Goal: Information Seeking & Learning: Compare options

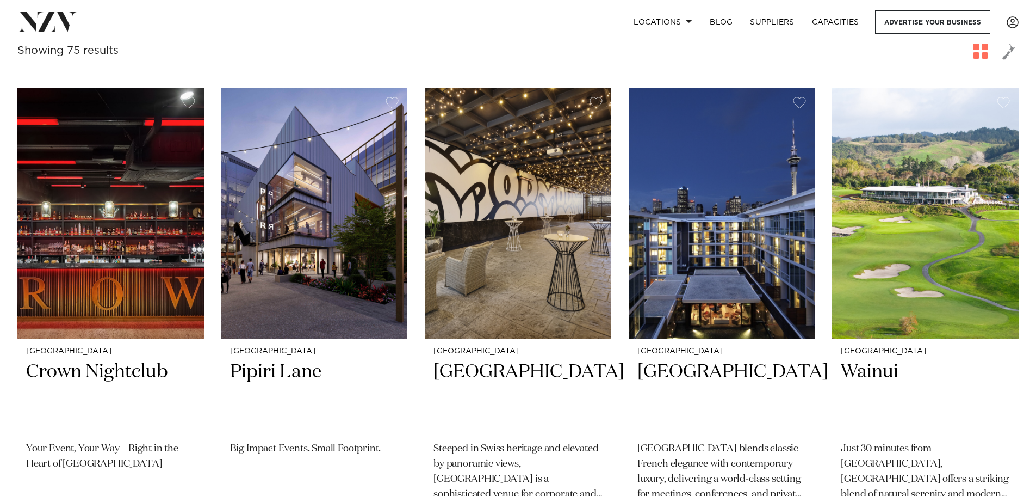
scroll to position [218, 0]
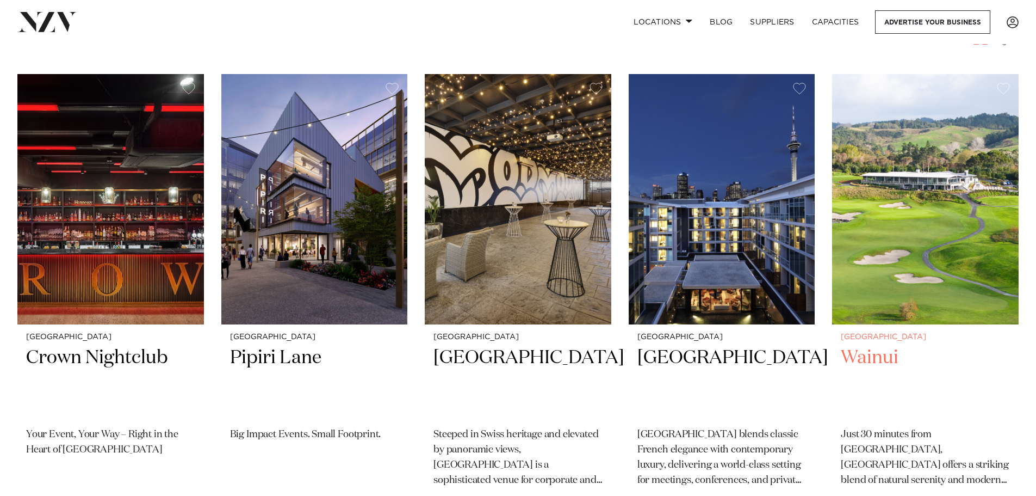
click at [879, 354] on h2 "Wainui" at bounding box center [925, 381] width 169 height 73
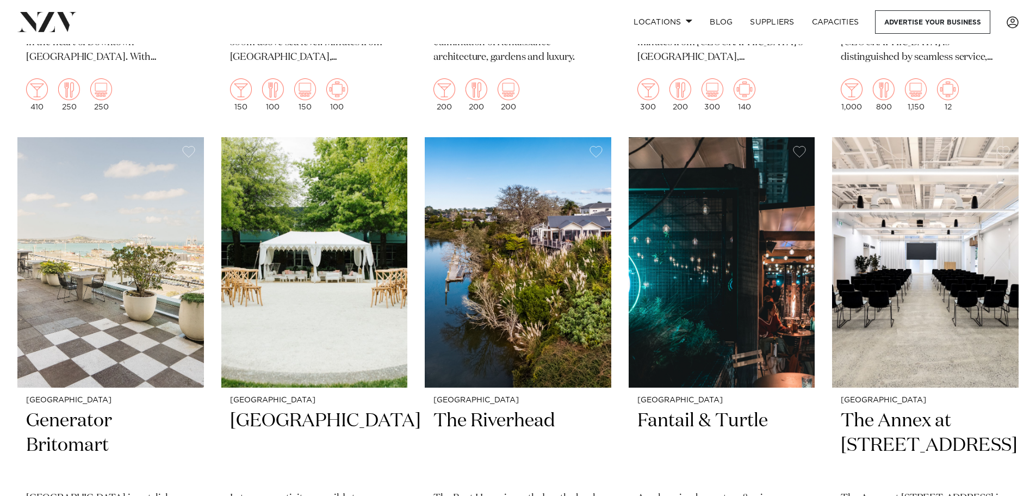
scroll to position [2176, 0]
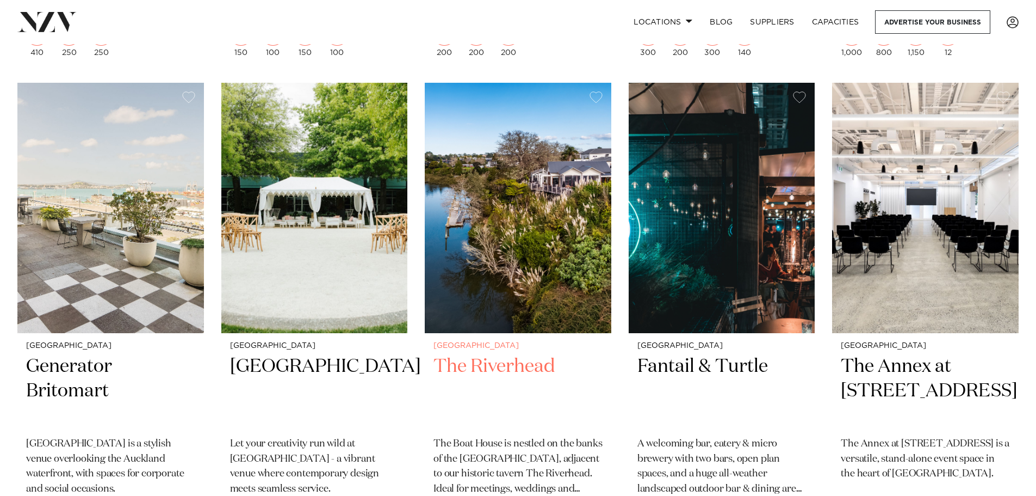
click at [518, 236] on img at bounding box center [518, 208] width 187 height 250
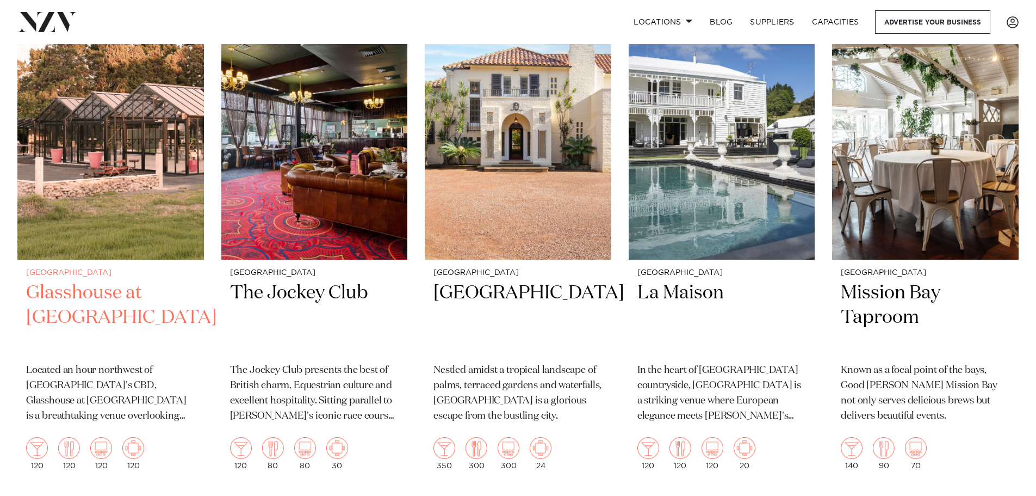
scroll to position [4678, 0]
click at [94, 280] on h2 "Glasshouse at Aotea Farm" at bounding box center [110, 316] width 169 height 73
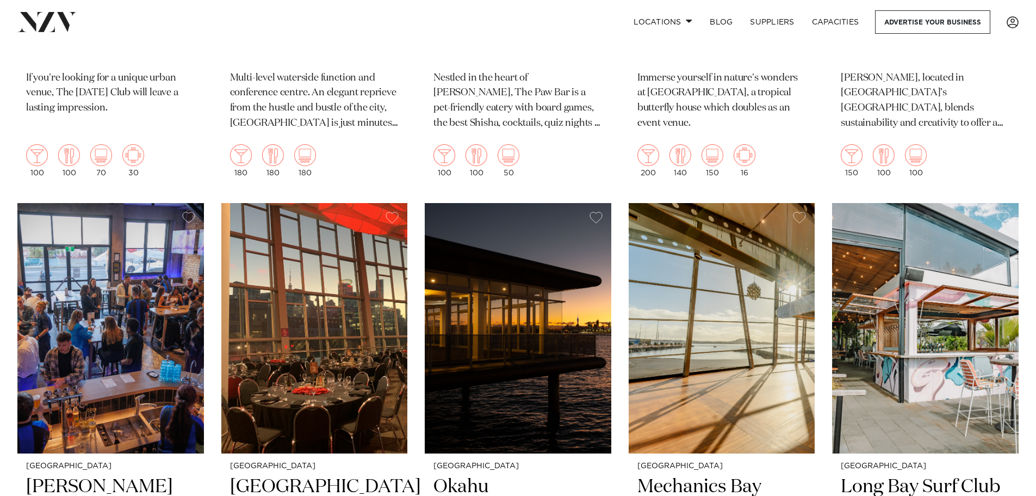
scroll to position [7017, 0]
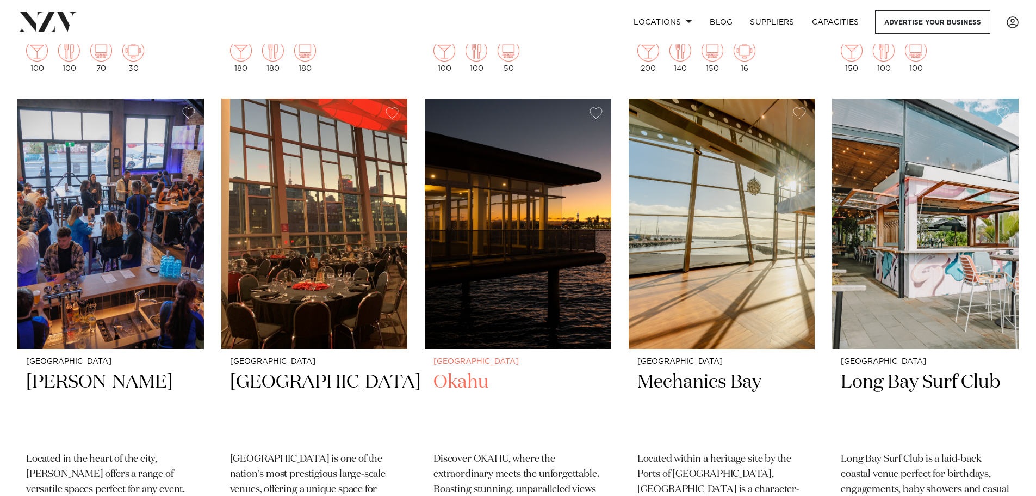
click at [488, 258] on img at bounding box center [518, 223] width 187 height 250
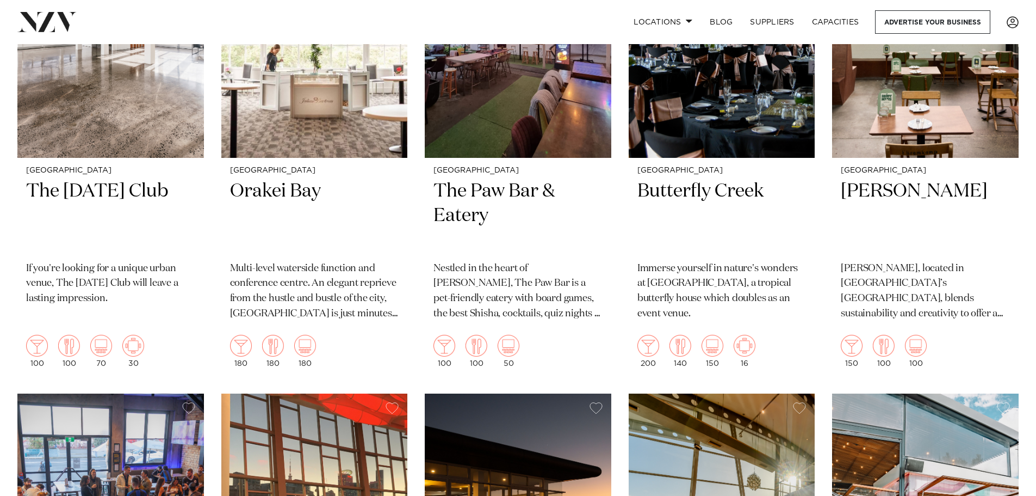
scroll to position [6582, 0]
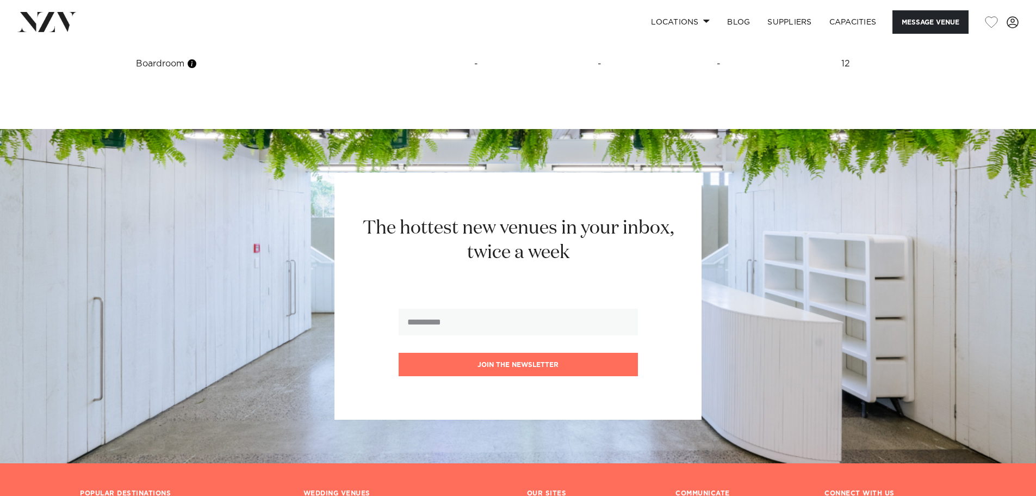
scroll to position [1469, 0]
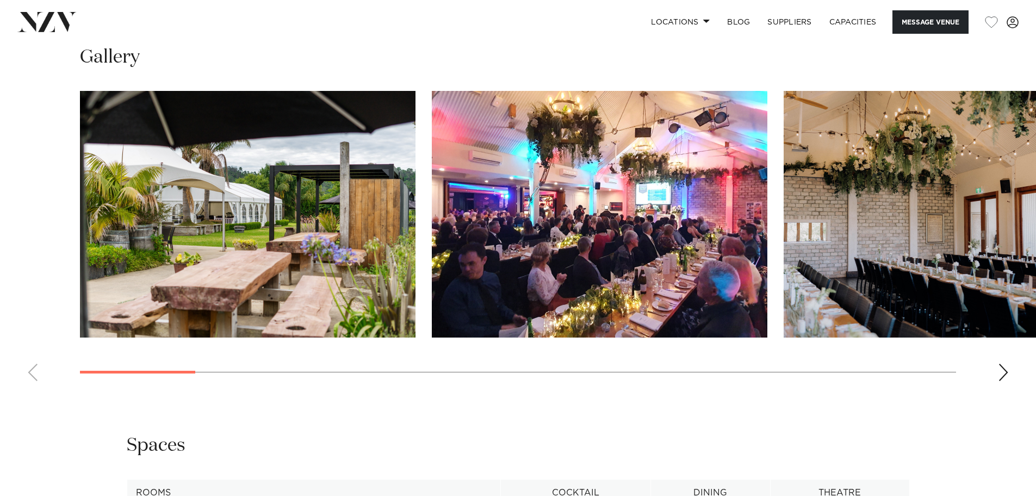
scroll to position [1142, 0]
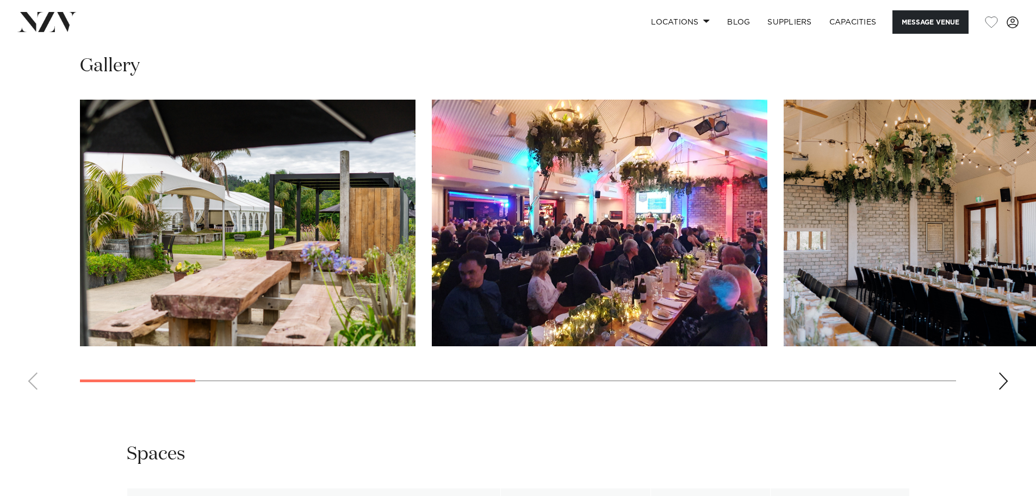
click at [1007, 374] on div "Next slide" at bounding box center [1003, 380] width 11 height 17
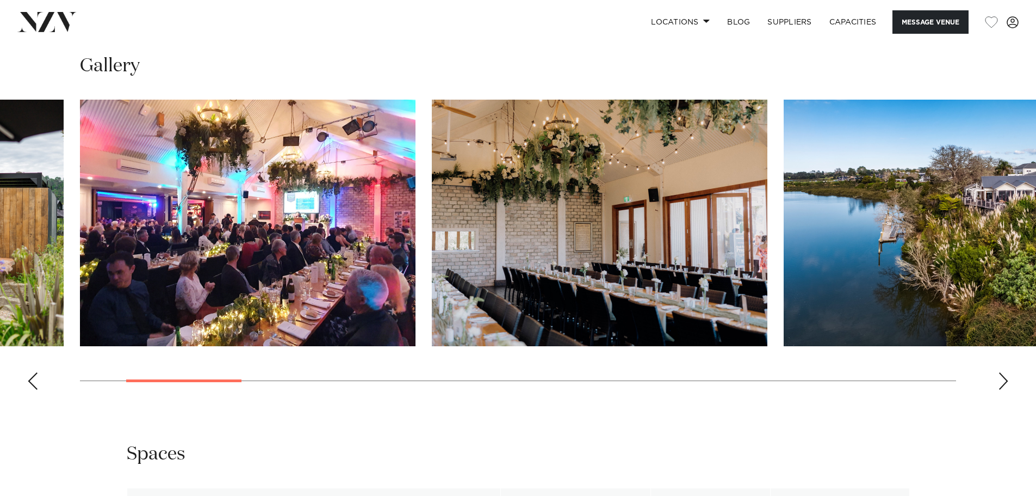
click at [1007, 375] on div "Next slide" at bounding box center [1003, 380] width 11 height 17
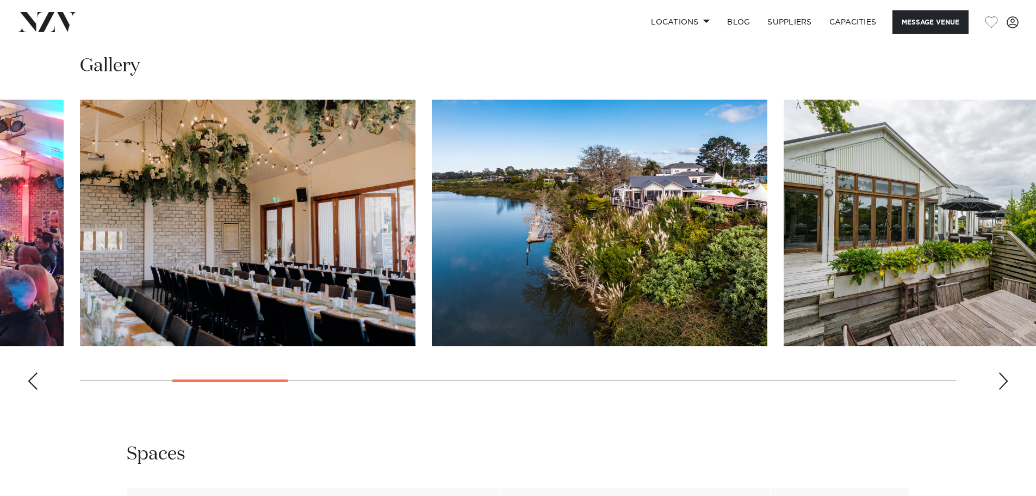
click at [1007, 375] on div "Next slide" at bounding box center [1003, 380] width 11 height 17
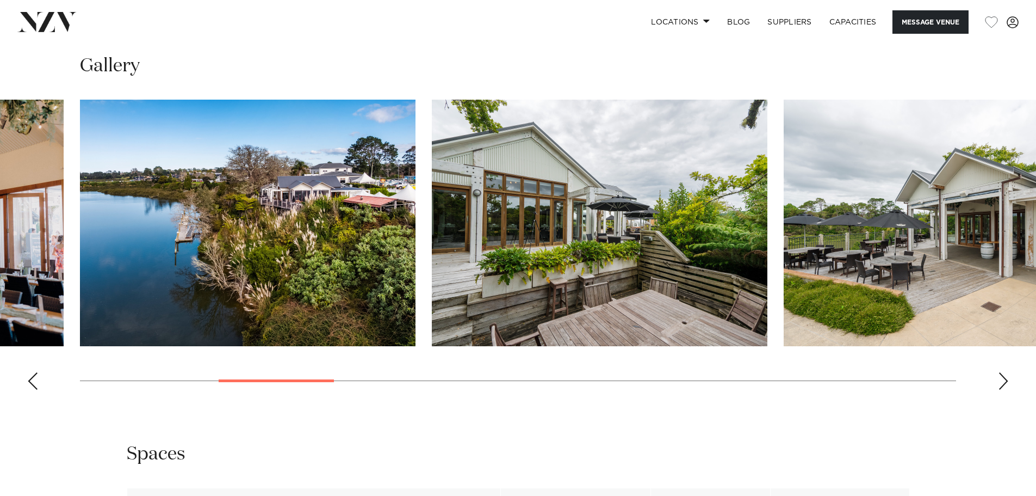
click at [1007, 375] on div "Next slide" at bounding box center [1003, 380] width 11 height 17
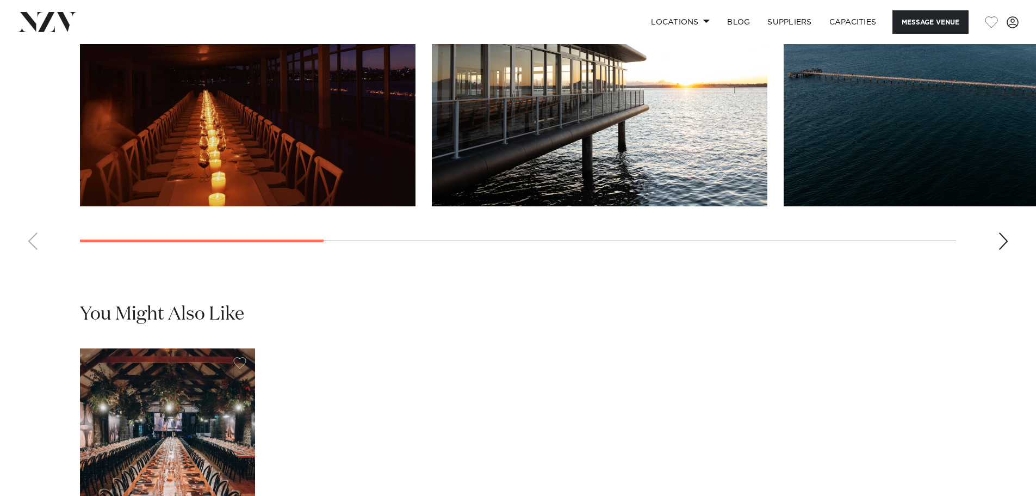
scroll to position [1142, 0]
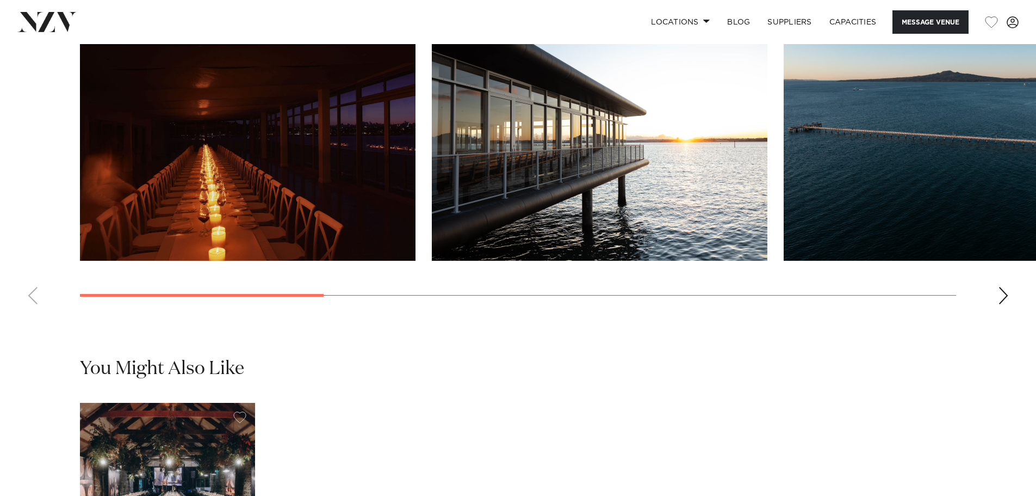
click at [1005, 304] on div "Next slide" at bounding box center [1003, 295] width 11 height 17
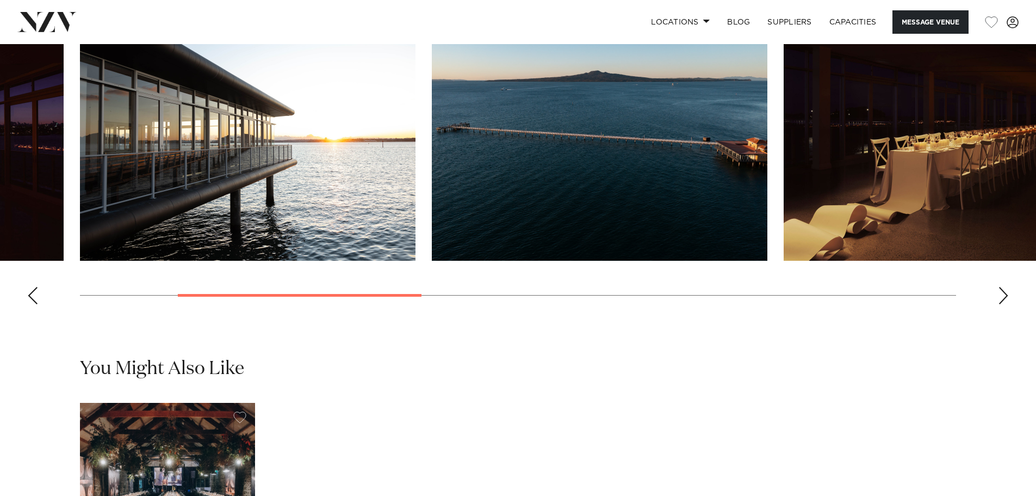
click at [1006, 304] on div "Next slide" at bounding box center [1003, 295] width 11 height 17
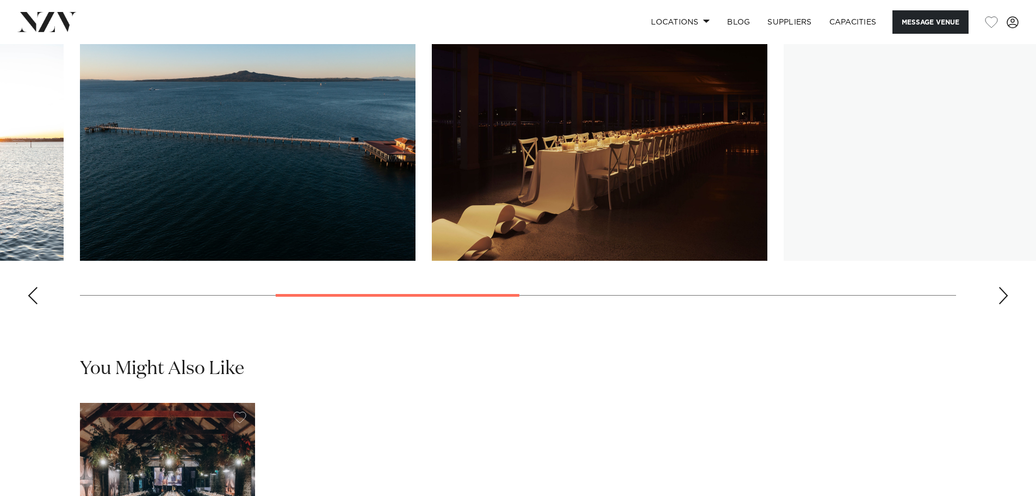
click at [1006, 304] on div "Next slide" at bounding box center [1003, 295] width 11 height 17
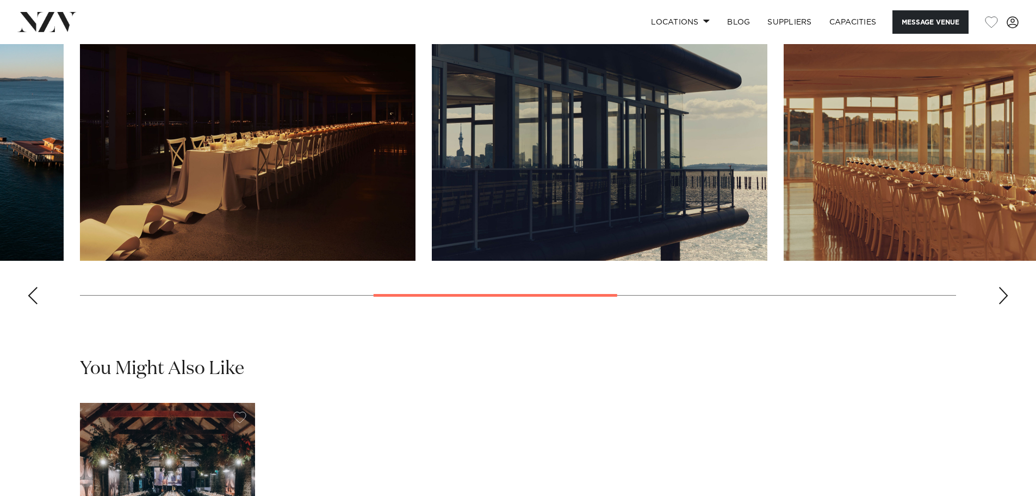
click at [1006, 304] on div "Next slide" at bounding box center [1003, 295] width 11 height 17
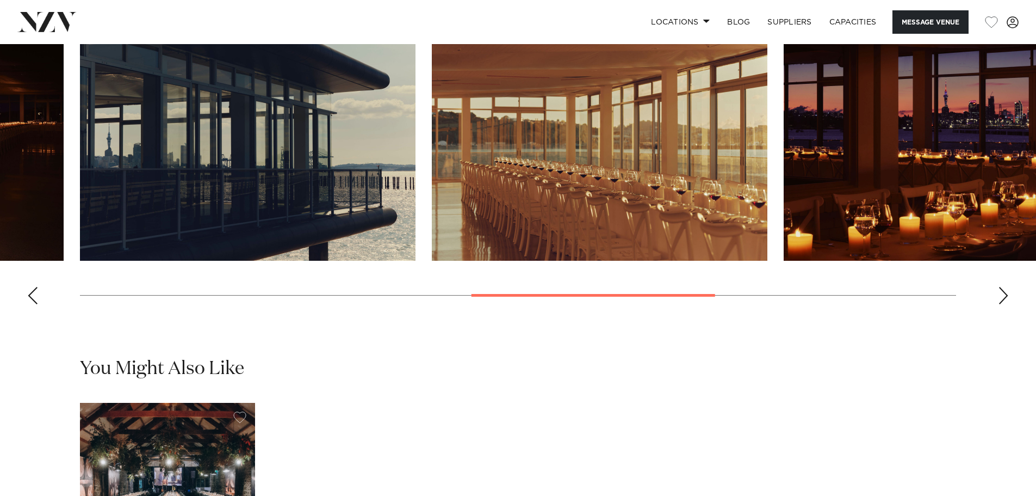
click at [1006, 304] on div "Next slide" at bounding box center [1003, 295] width 11 height 17
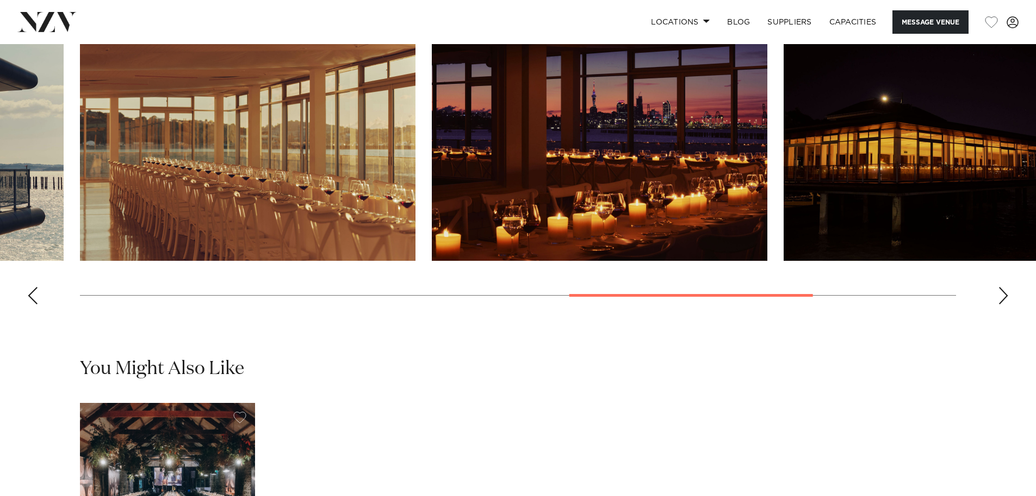
click at [1006, 304] on div "Next slide" at bounding box center [1003, 295] width 11 height 17
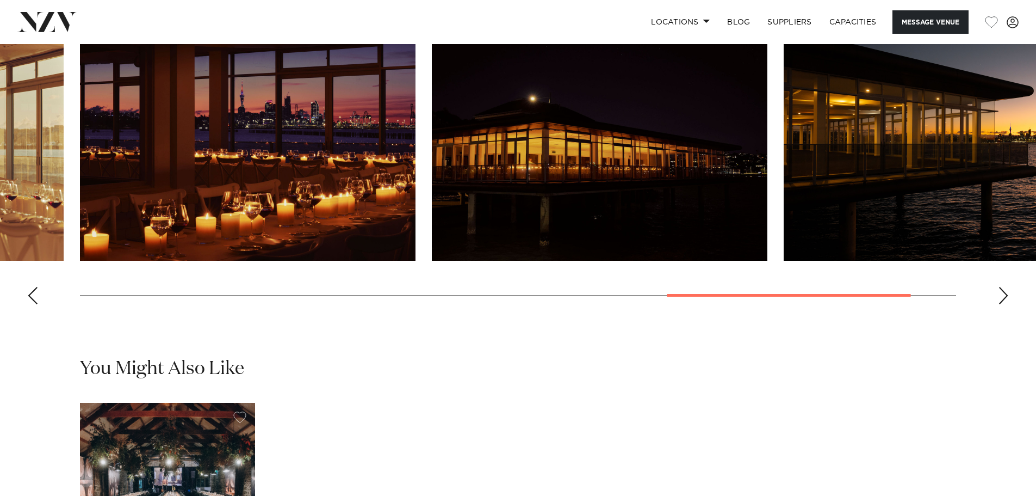
click at [1007, 304] on div "Next slide" at bounding box center [1003, 295] width 11 height 17
